Goal: Task Accomplishment & Management: Complete application form

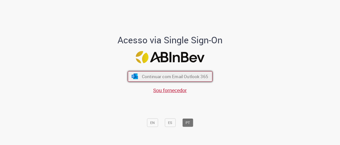
click at [198, 75] on span "Continuar com Email Outlook 365" at bounding box center [175, 77] width 66 height 6
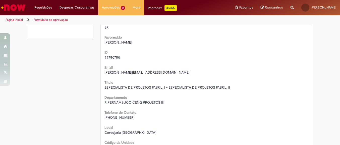
scroll to position [70, 0]
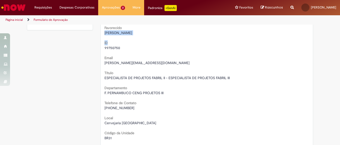
drag, startPoint x: 100, startPoint y: 32, endPoint x: 141, endPoint y: 36, distance: 41.1
drag, startPoint x: 102, startPoint y: 33, endPoint x: 140, endPoint y: 36, distance: 38.1
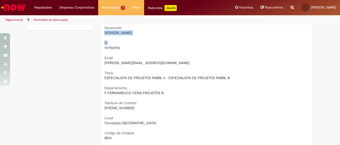
copy div "[PERSON_NAME] ID"
click at [125, 35] on span "[PERSON_NAME]" at bounding box center [119, 33] width 28 height 5
drag, startPoint x: 137, startPoint y: 34, endPoint x: 102, endPoint y: 31, distance: 34.3
click at [105, 31] on div "[PERSON_NAME]" at bounding box center [207, 32] width 205 height 5
copy span "[PERSON_NAME]"
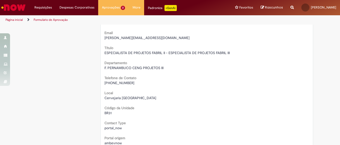
scroll to position [121, 0]
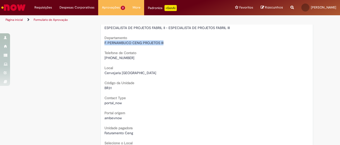
drag, startPoint x: 102, startPoint y: 43, endPoint x: 159, endPoint y: 45, distance: 57.6
copy span "F. PERNAMBUCO CENG PROJETOS III"
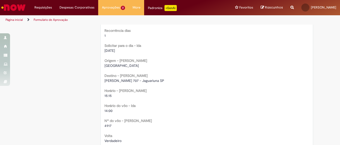
scroll to position [327, 0]
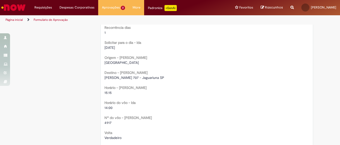
drag, startPoint x: 101, startPoint y: 77, endPoint x: 161, endPoint y: 77, distance: 59.5
copy span "[PERSON_NAME] 707 - Jaguariuna SP"
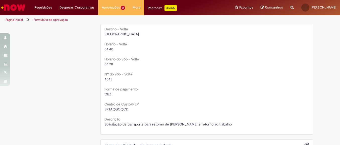
scroll to position [473, 0]
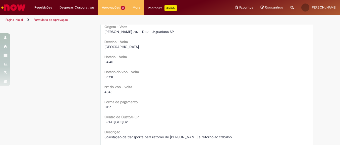
scroll to position [453, 0]
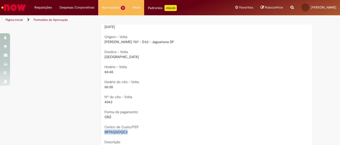
drag, startPoint x: 129, startPoint y: 131, endPoint x: 102, endPoint y: 133, distance: 27.0
copy span "BRTAQGOQC2"
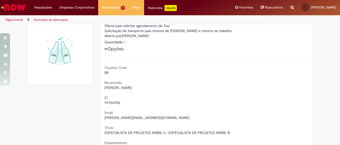
scroll to position [0, 0]
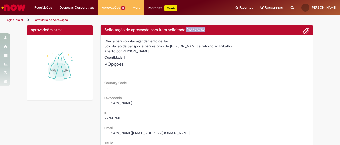
drag, startPoint x: 185, startPoint y: 29, endPoint x: 208, endPoint y: 30, distance: 22.6
click at [208, 30] on h4 "Solicitação de aprovação para Item solicitado R13575756" at bounding box center [207, 30] width 205 height 5
copy h4 "R13575756"
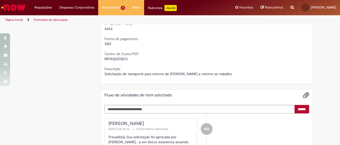
scroll to position [533, 0]
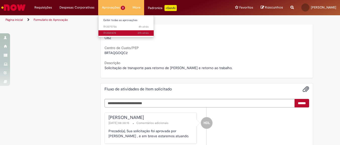
click at [111, 33] on span "21h atrás 21 horas atrás R13581474" at bounding box center [125, 33] width 45 height 4
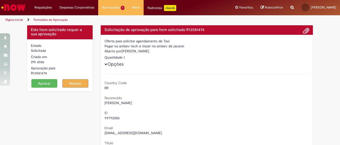
scroll to position [25, 0]
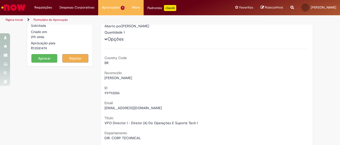
drag, startPoint x: 101, startPoint y: 78, endPoint x: 145, endPoint y: 78, distance: 43.2
copy span "[PERSON_NAME]"
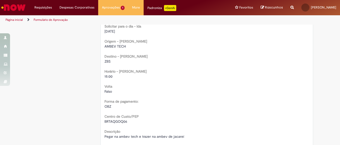
scroll to position [367, 0]
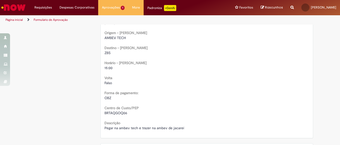
drag, startPoint x: 102, startPoint y: 39, endPoint x: 121, endPoint y: 37, distance: 18.9
copy span "AMBEV TECH"
drag, startPoint x: 126, startPoint y: 112, endPoint x: 102, endPoint y: 114, distance: 23.2
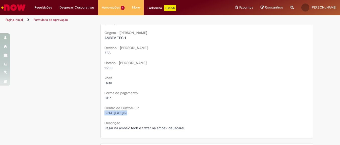
copy span "BRTAQGOQ06"
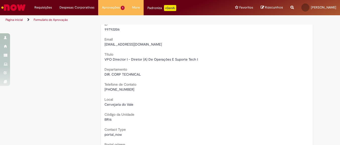
scroll to position [85, 0]
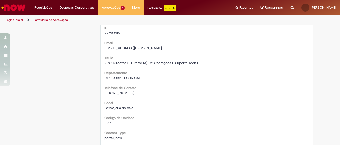
drag, startPoint x: 111, startPoint y: 93, endPoint x: 133, endPoint y: 93, distance: 22.6
click at [133, 93] on span "[PHONE_NUMBER]" at bounding box center [120, 93] width 30 height 5
copy span "43 99911-8883"
drag, startPoint x: 108, startPoint y: 63, endPoint x: 191, endPoint y: 66, distance: 83.7
click at [195, 65] on div "VPO Director I - Diretor (A) De Operações E Suporte Tech I" at bounding box center [207, 63] width 205 height 5
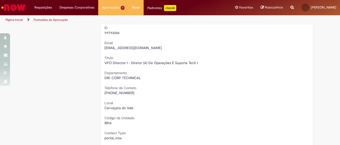
drag, startPoint x: 186, startPoint y: 65, endPoint x: 157, endPoint y: 83, distance: 34.7
drag, startPoint x: 143, startPoint y: 77, endPoint x: 102, endPoint y: 79, distance: 41.0
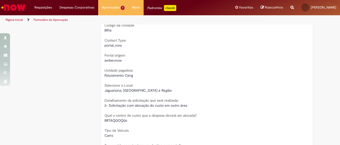
scroll to position [0, 0]
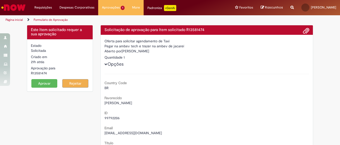
click at [42, 84] on button "Aprovar" at bounding box center [44, 83] width 26 height 9
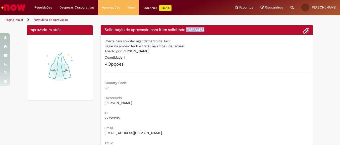
drag, startPoint x: 203, startPoint y: 29, endPoint x: 185, endPoint y: 28, distance: 17.4
click at [185, 28] on h4 "Solicitação de aprovação para Item solicitado R13581474" at bounding box center [207, 30] width 205 height 5
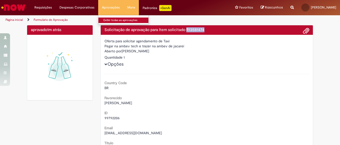
click at [115, 19] on link "Exibir todas as aprovações" at bounding box center [125, 21] width 55 height 6
